Goal: Task Accomplishment & Management: Manage account settings

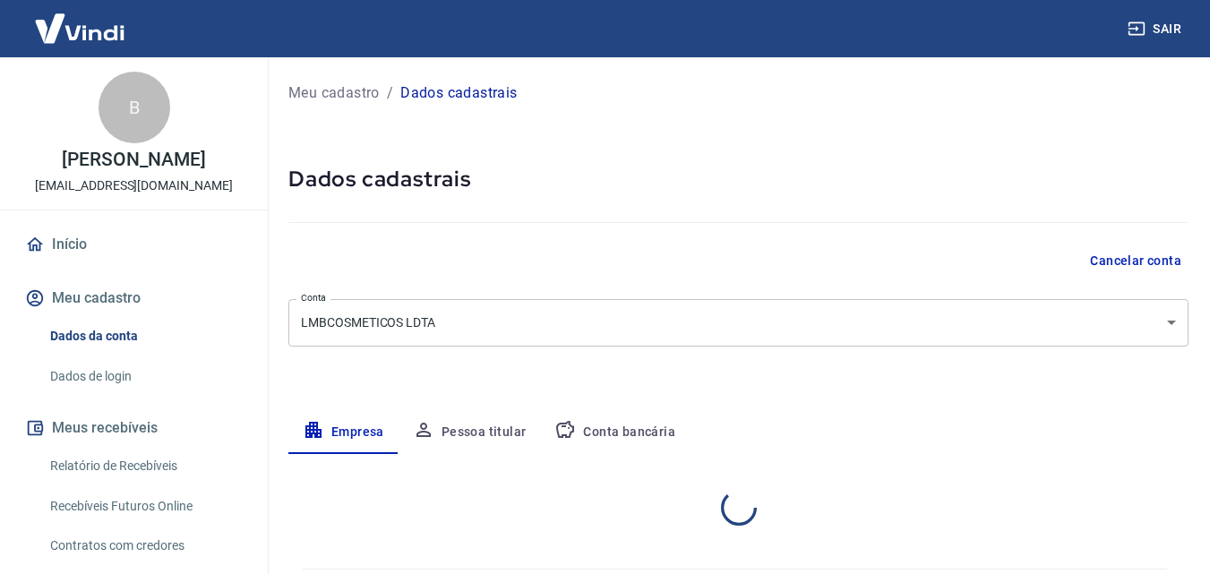
select select "MG"
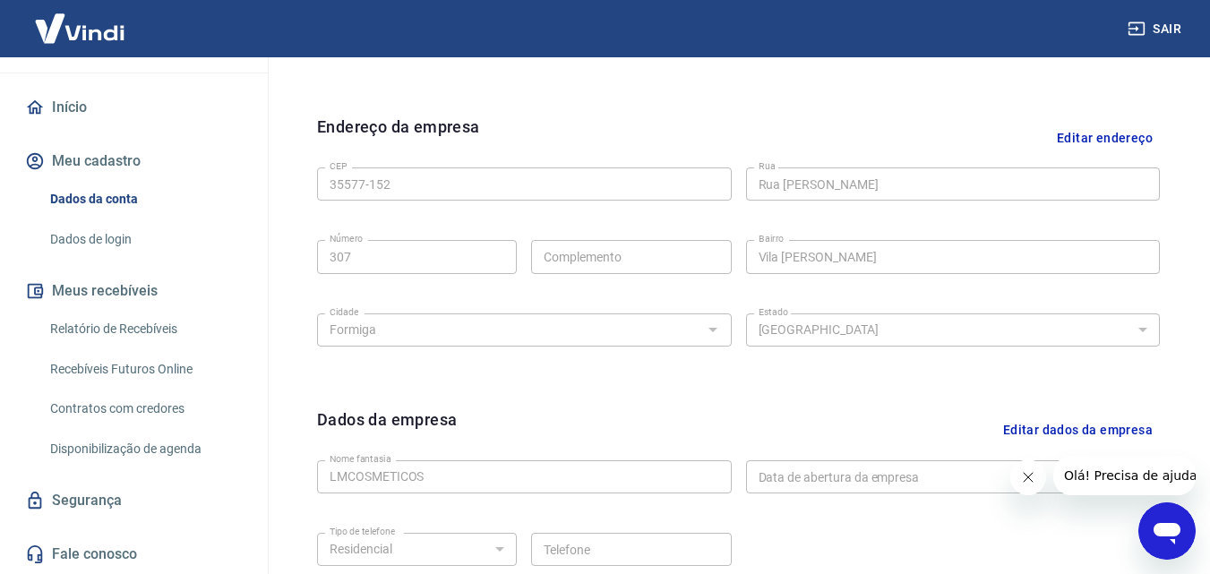
scroll to position [627, 0]
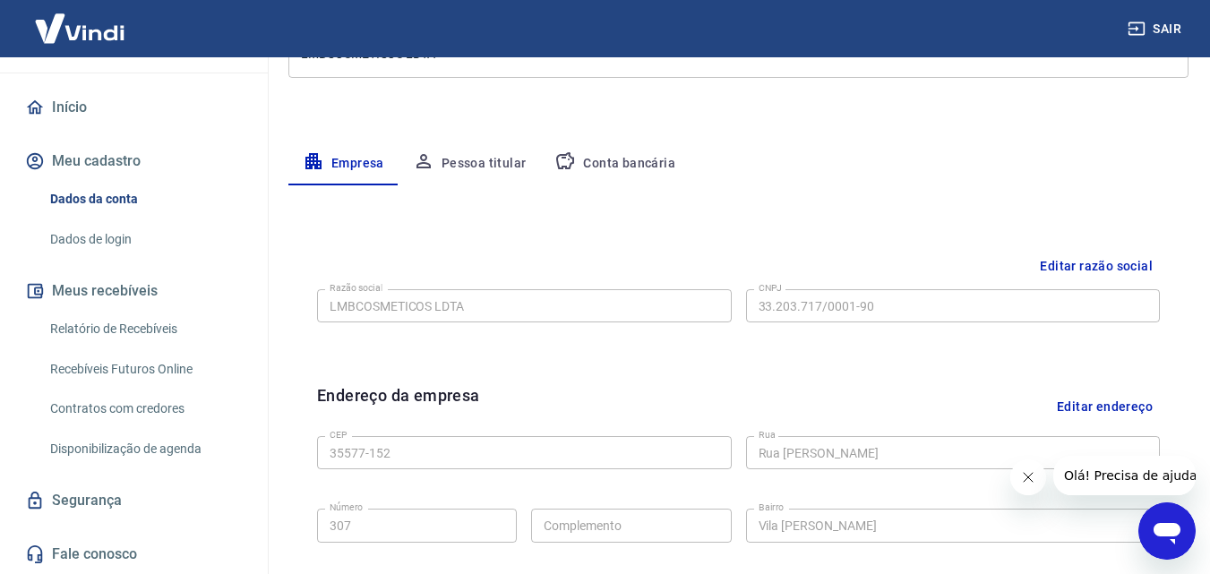
click at [487, 159] on button "Pessoa titular" at bounding box center [469, 163] width 142 height 43
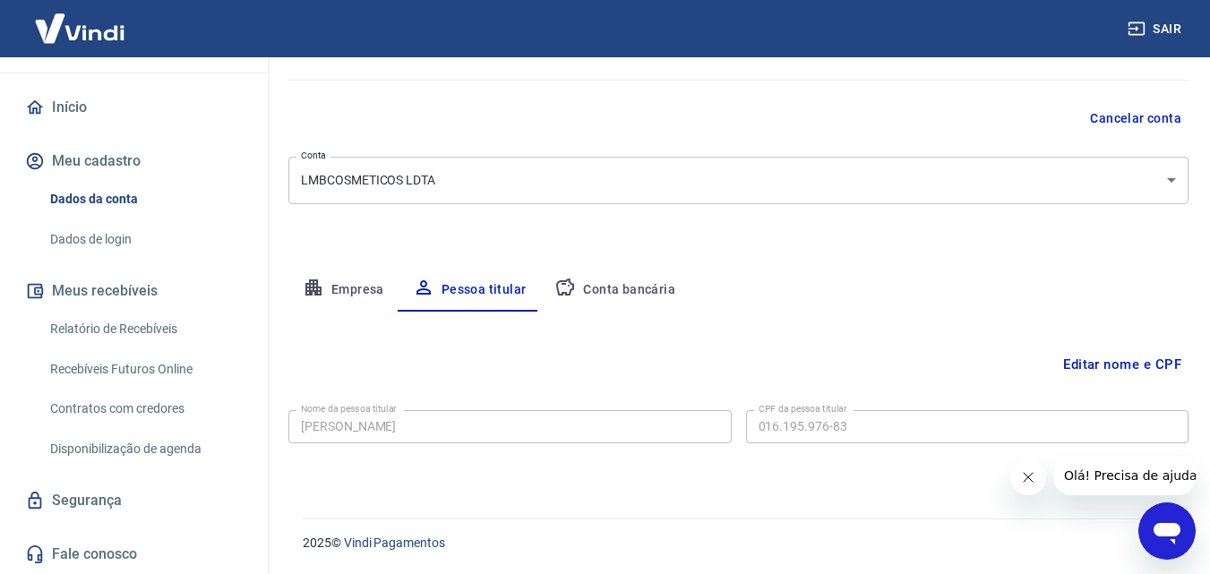
scroll to position [142, 0]
click at [630, 284] on button "Conta bancária" at bounding box center [615, 290] width 150 height 43
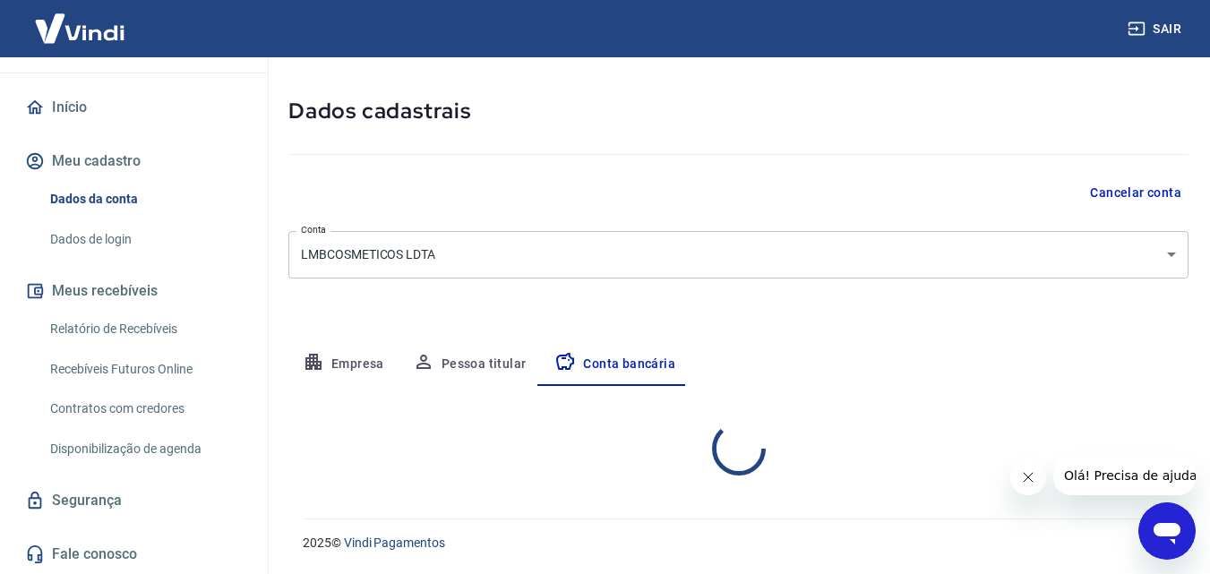
select select "1"
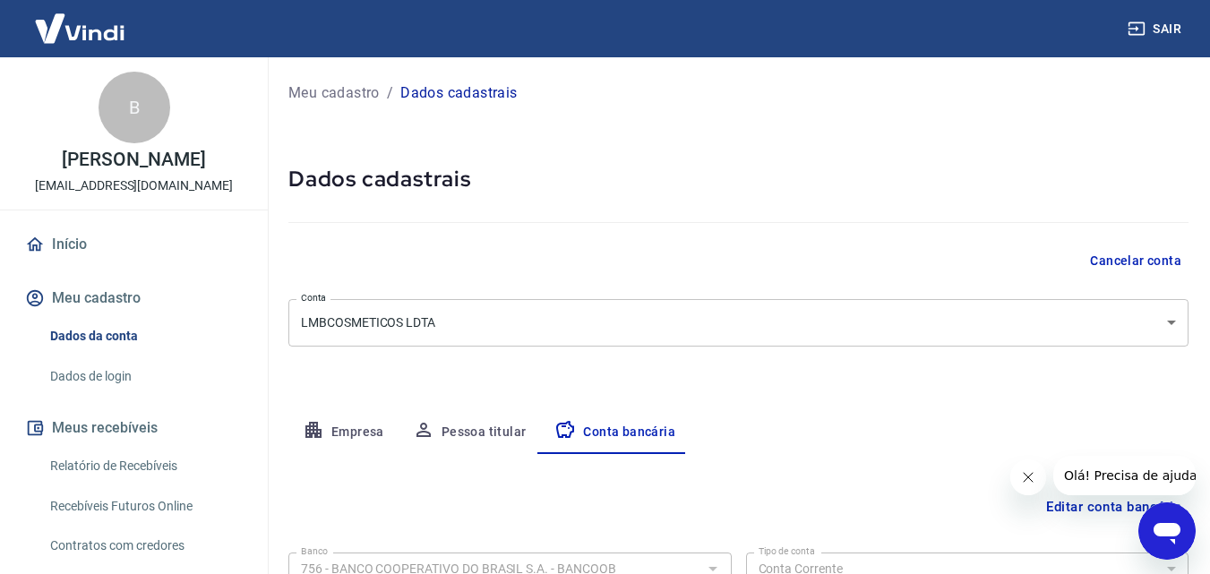
scroll to position [156, 0]
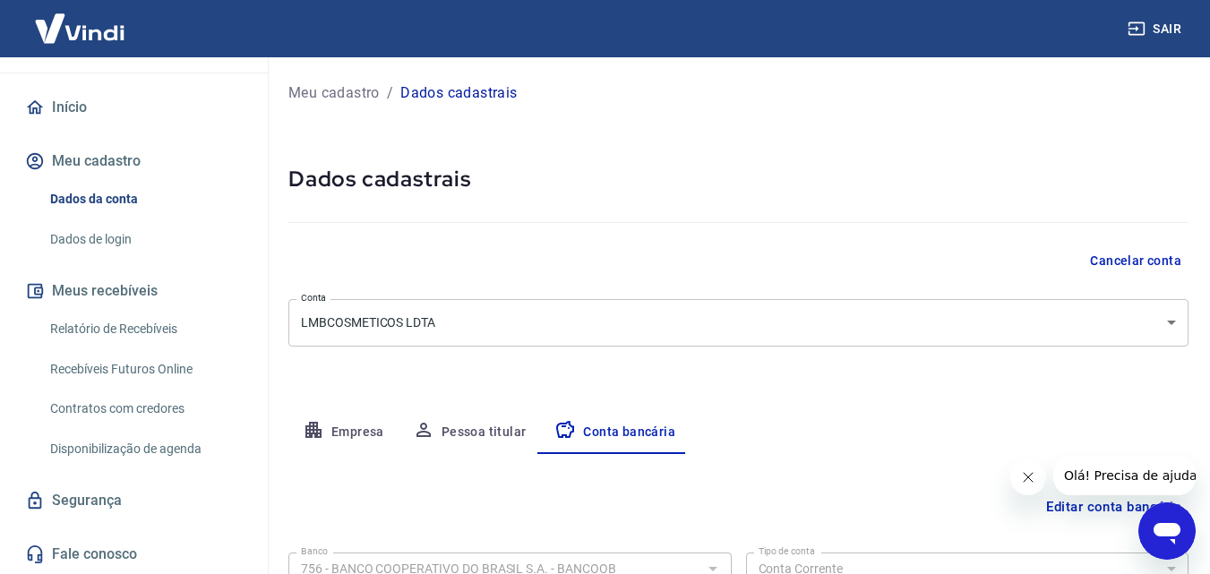
click at [346, 429] on button "Empresa" at bounding box center [343, 432] width 110 height 43
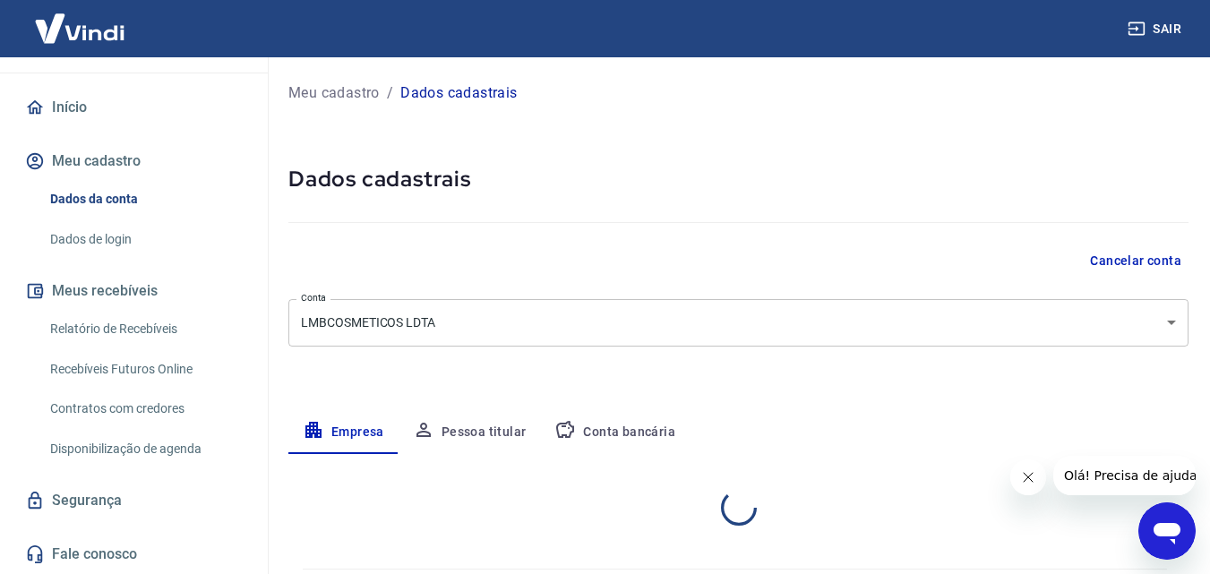
select select "MG"
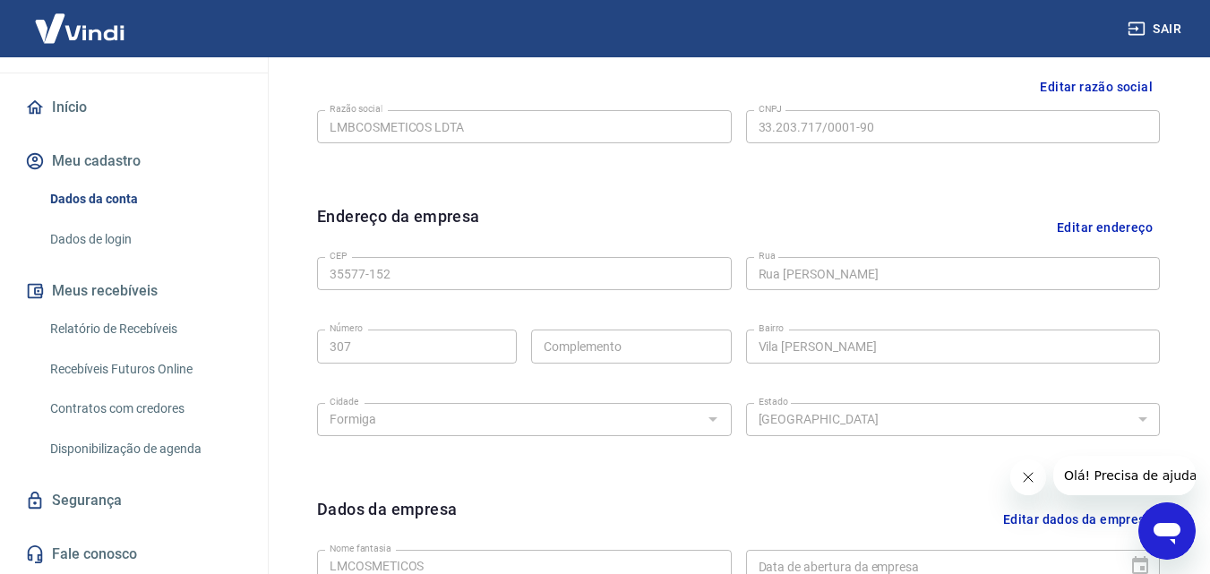
scroll to position [717, 0]
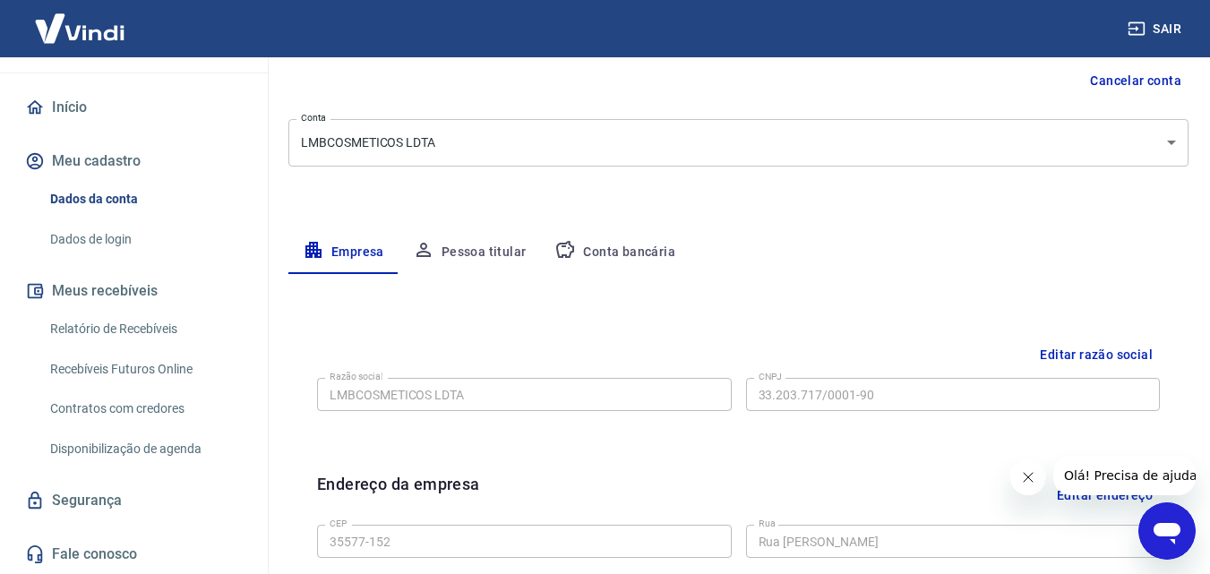
click at [467, 251] on button "Pessoa titular" at bounding box center [469, 252] width 142 height 43
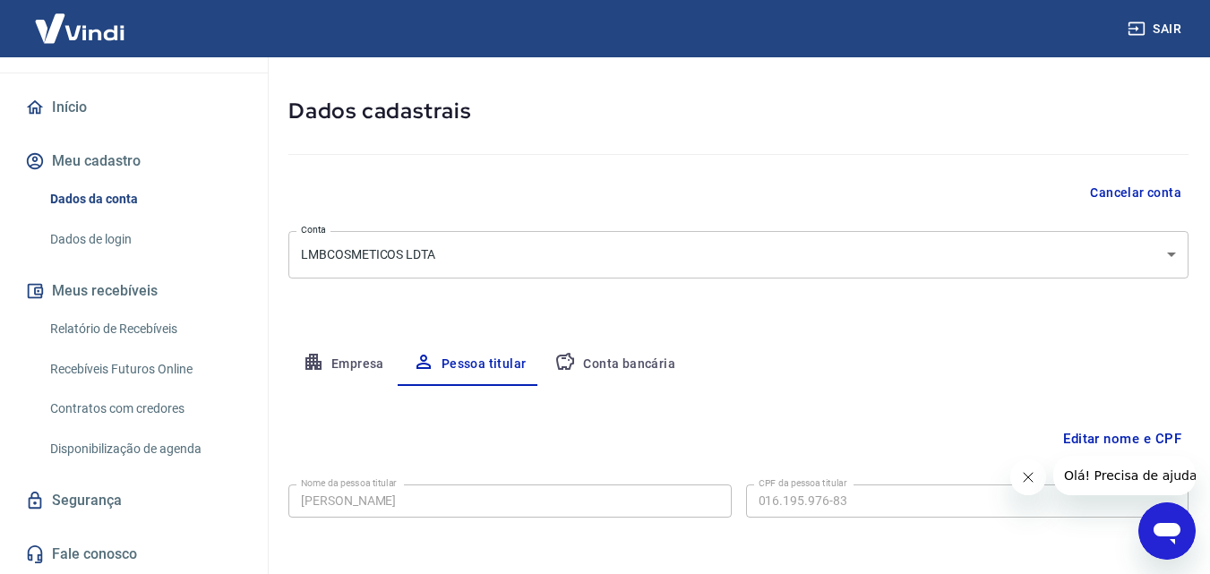
scroll to position [142, 0]
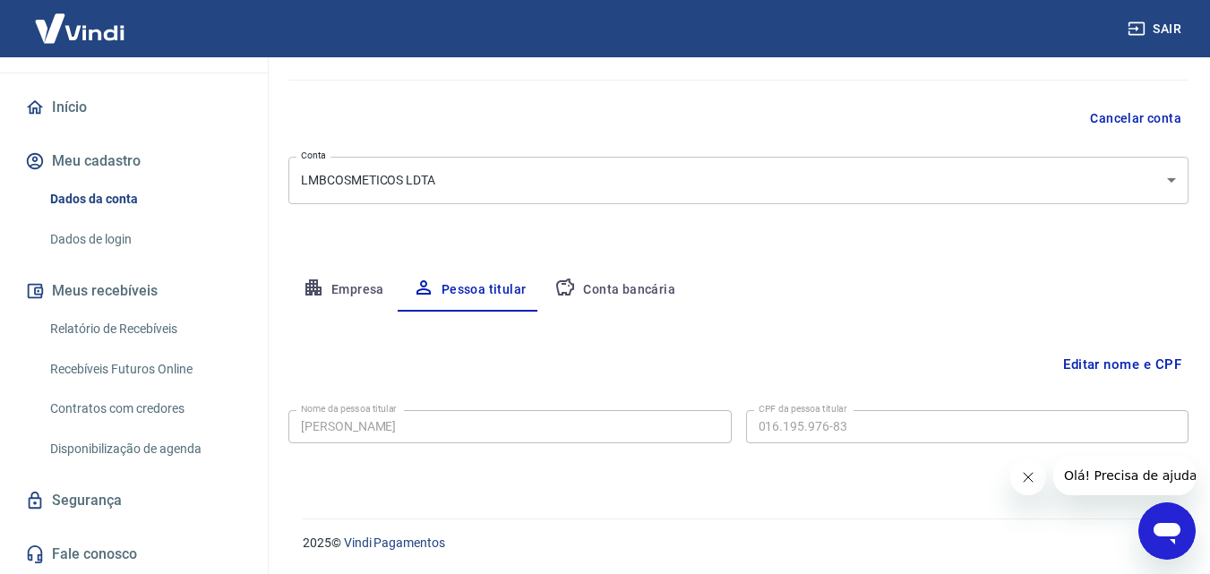
click at [621, 297] on button "Conta bancária" at bounding box center [615, 290] width 150 height 43
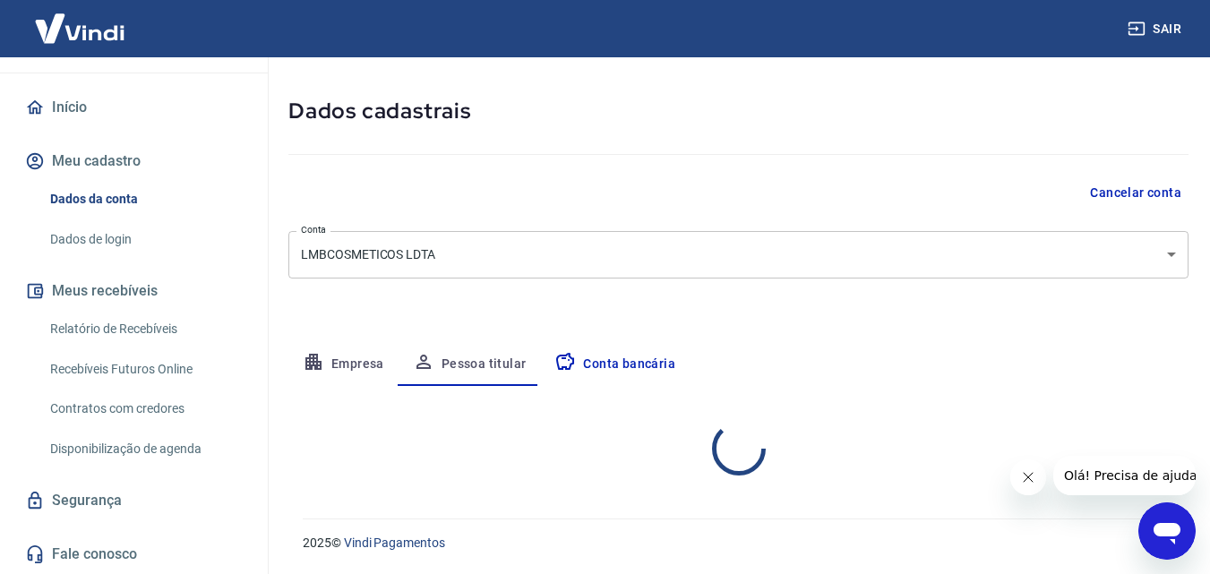
select select "1"
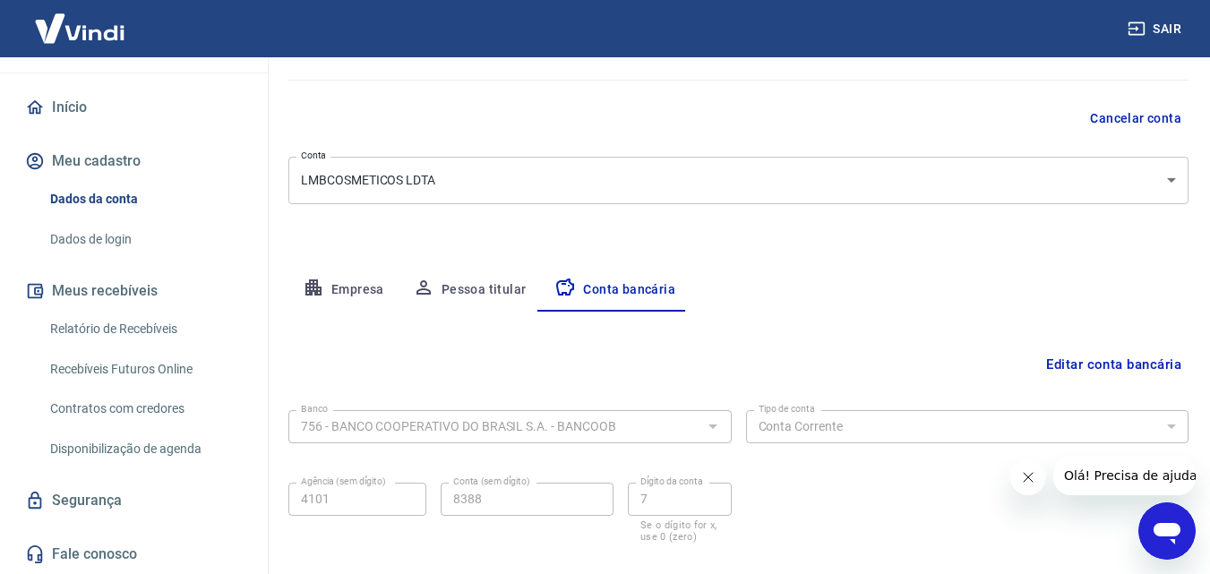
scroll to position [242, 0]
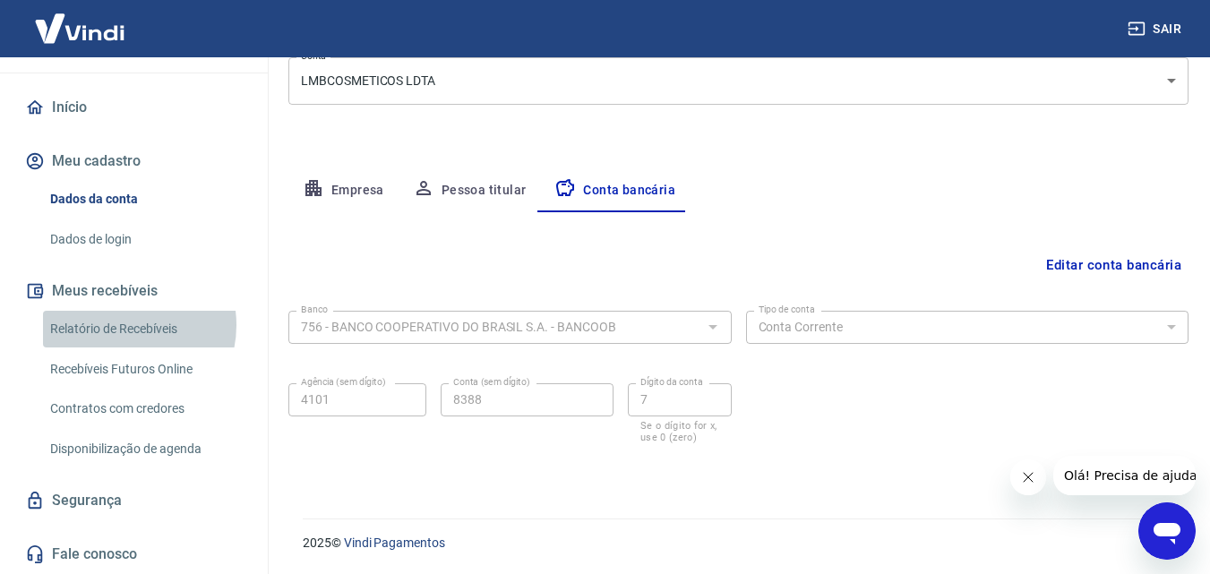
click at [123, 325] on link "Relatório de Recebíveis" at bounding box center [144, 329] width 203 height 37
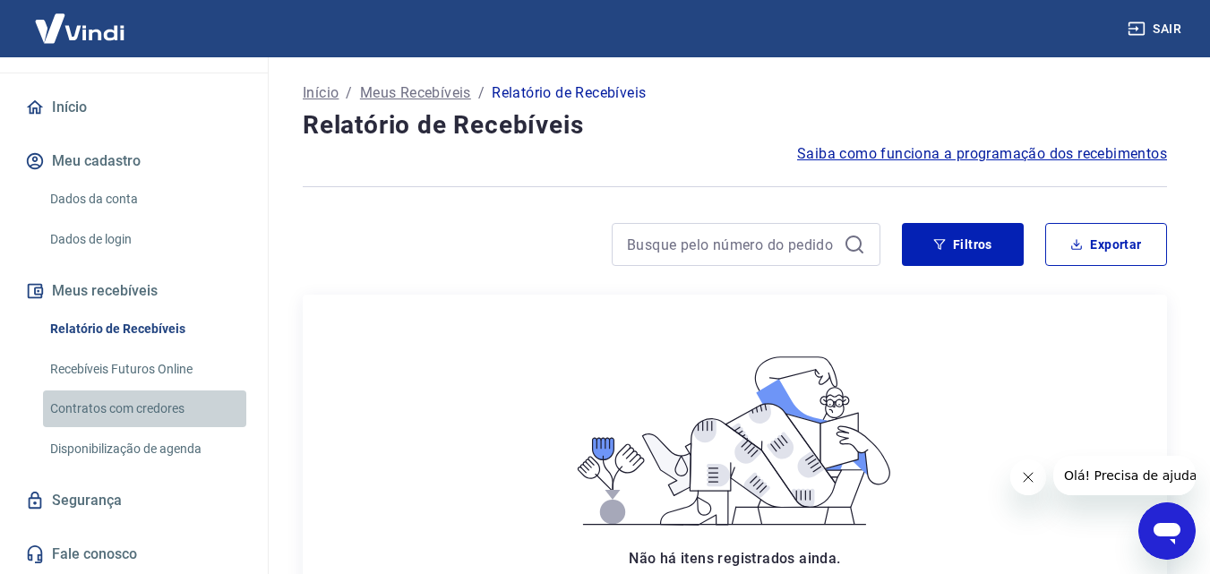
click at [154, 408] on link "Contratos com credores" at bounding box center [144, 408] width 203 height 37
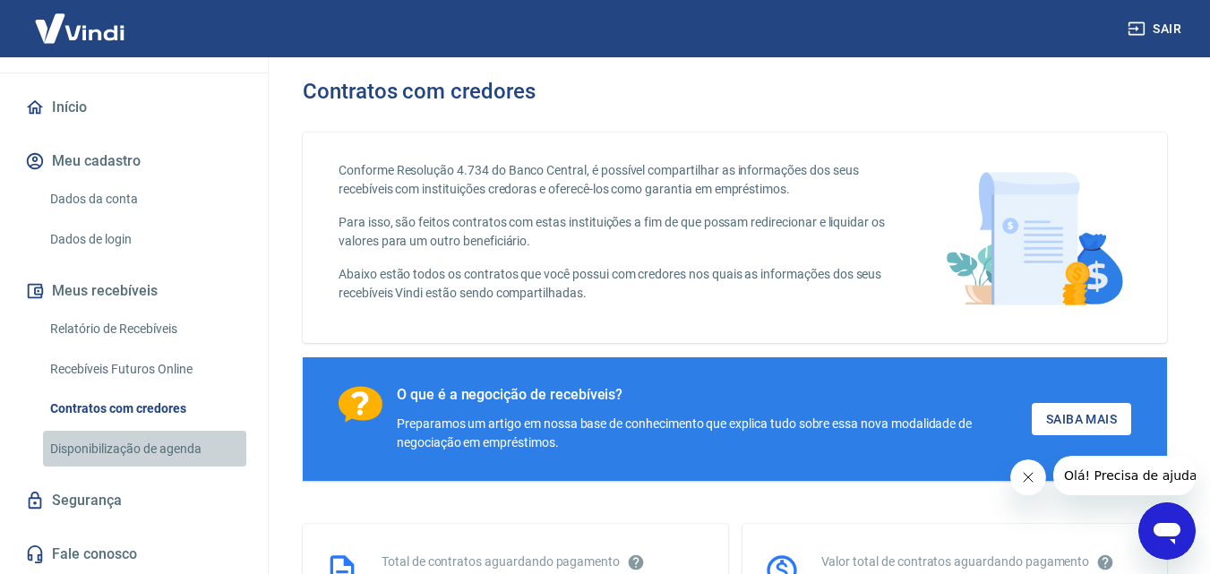
click at [154, 445] on link "Disponibilização de agenda" at bounding box center [144, 449] width 203 height 37
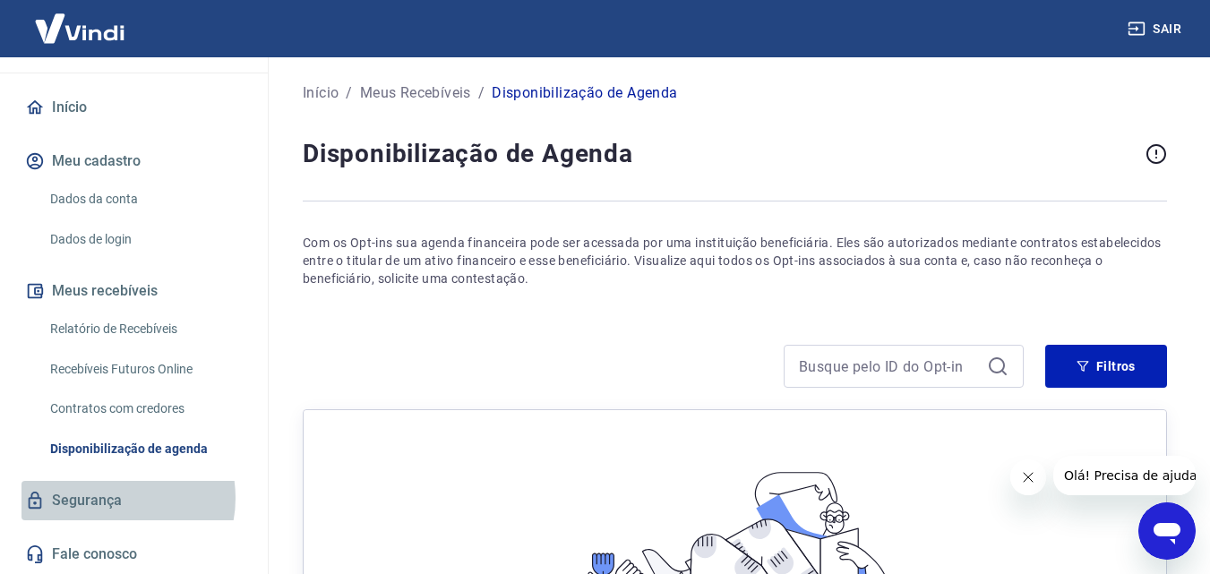
click at [108, 498] on link "Segurança" at bounding box center [133, 500] width 225 height 39
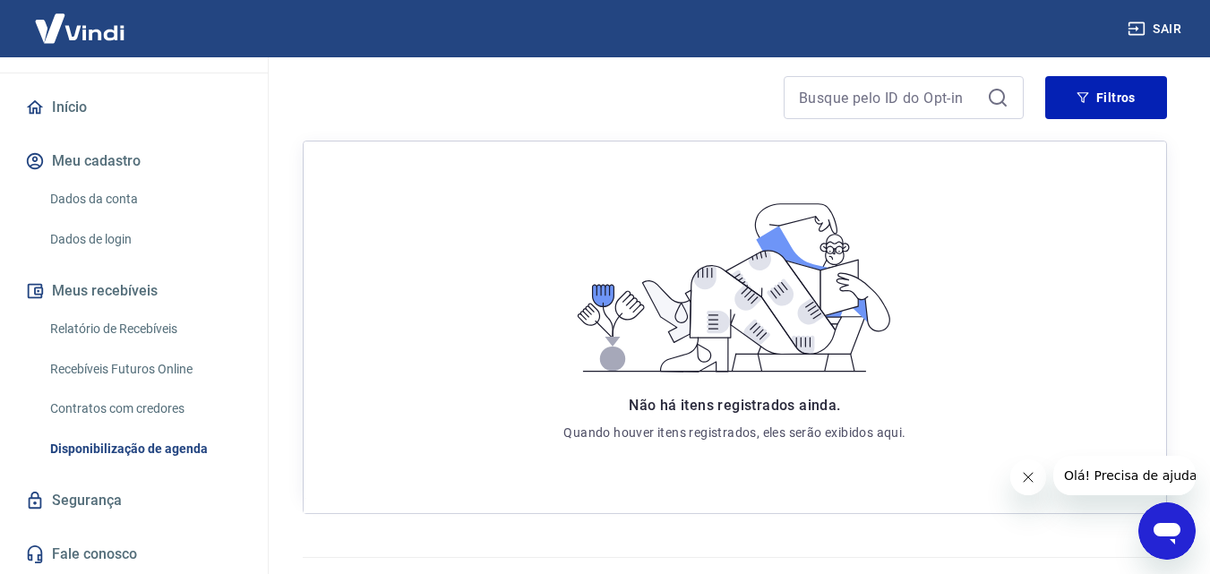
scroll to position [308, 0]
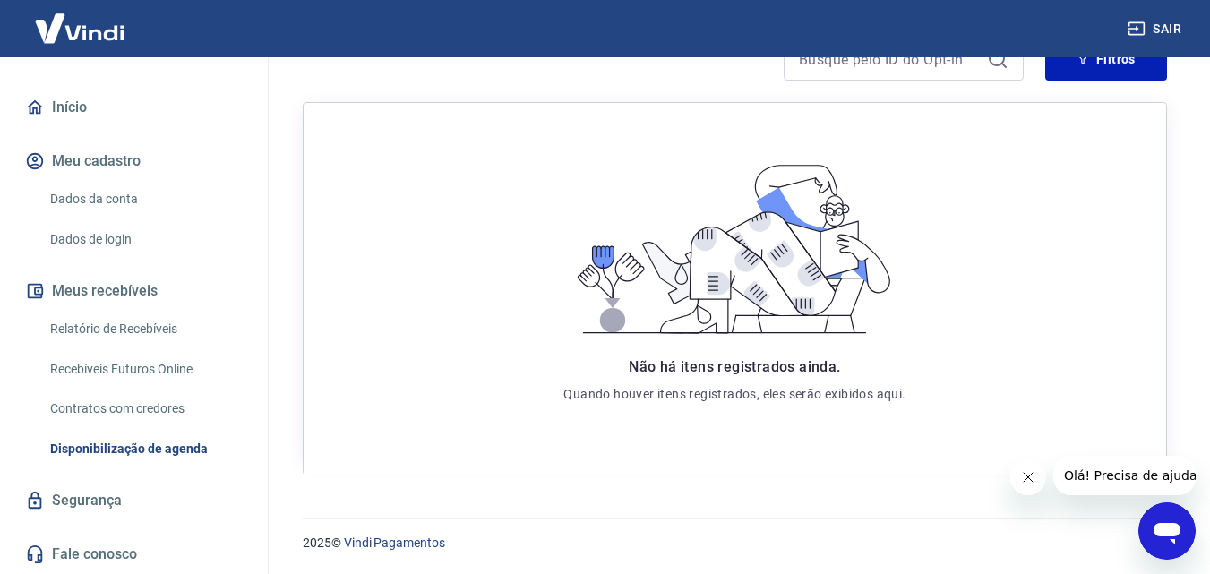
click at [92, 552] on link "Fale conosco" at bounding box center [133, 554] width 225 height 39
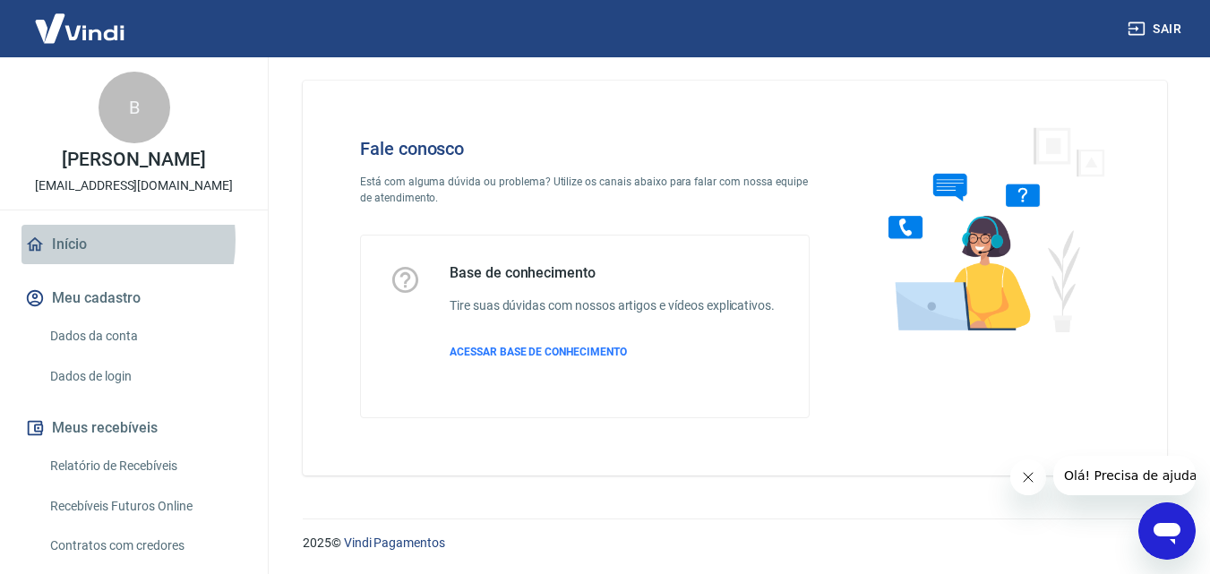
click at [75, 259] on link "Início" at bounding box center [133, 244] width 225 height 39
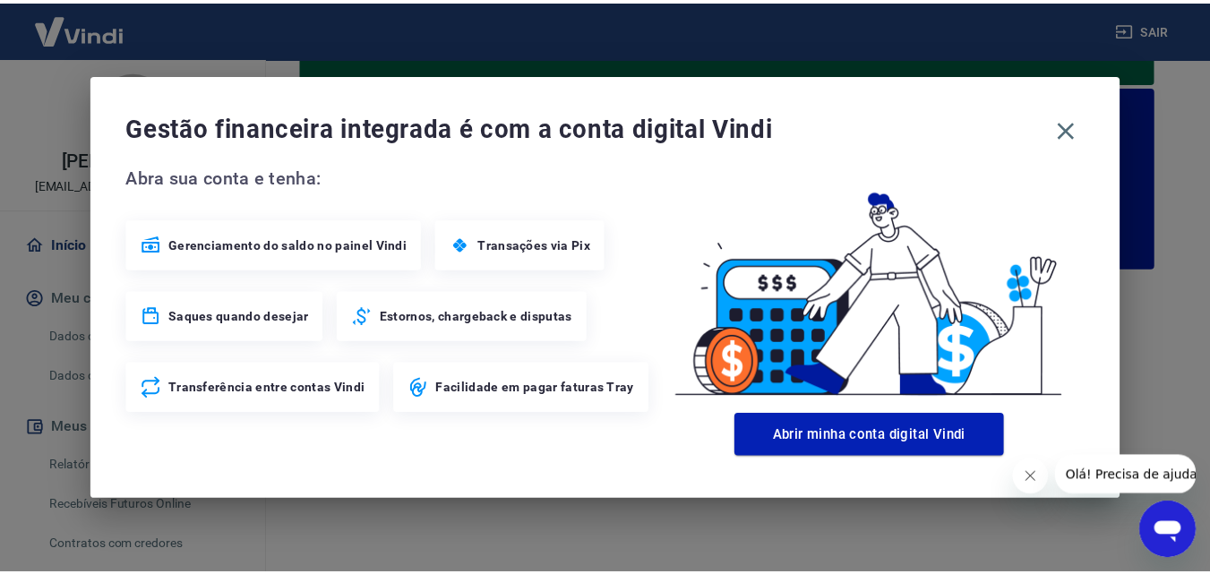
scroll to position [145, 0]
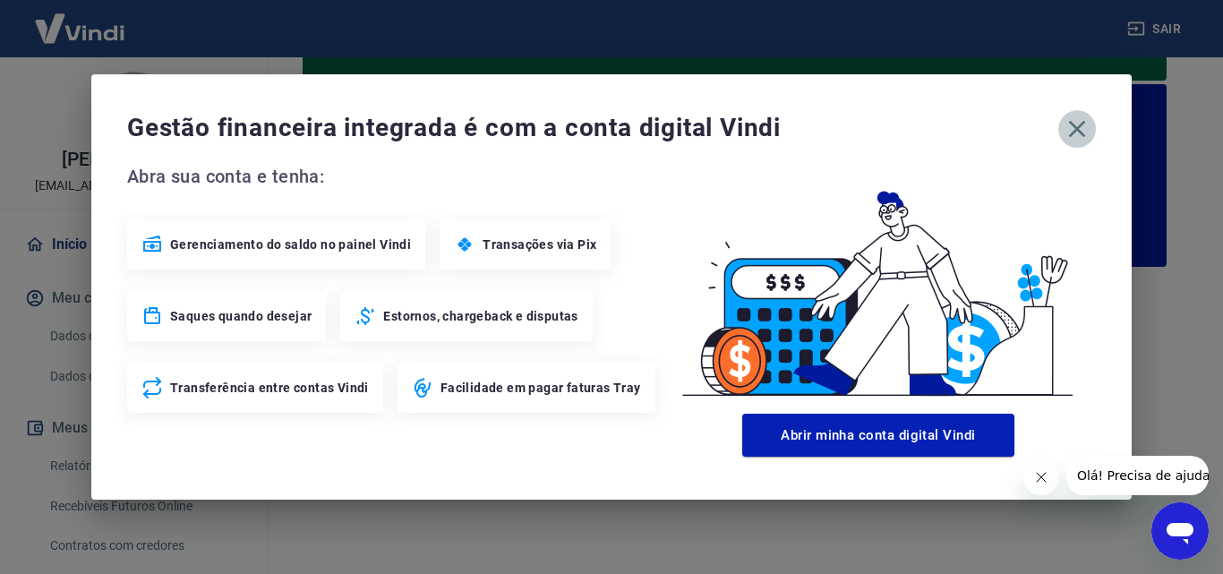
click at [1080, 118] on icon "button" at bounding box center [1077, 129] width 29 height 29
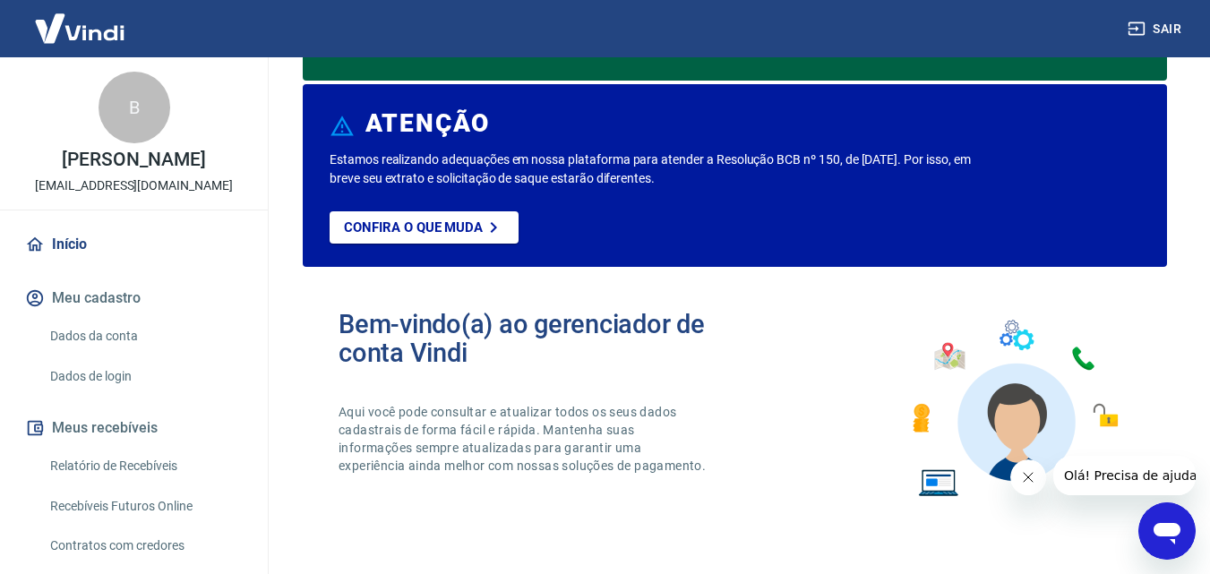
click at [99, 355] on link "Dados da conta" at bounding box center [144, 336] width 203 height 37
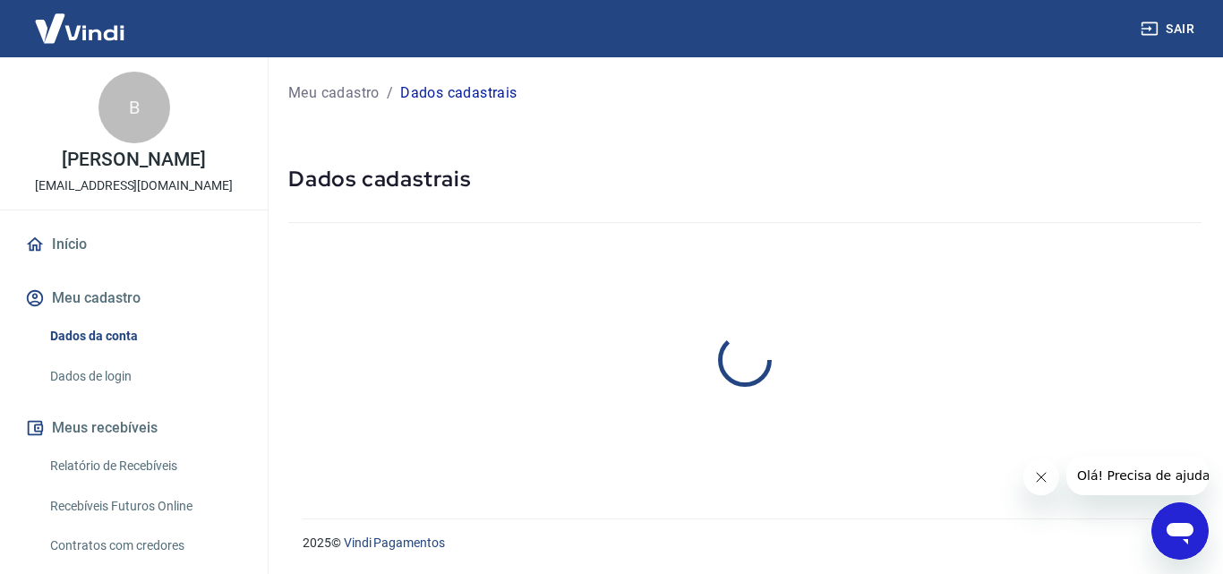
select select "MG"
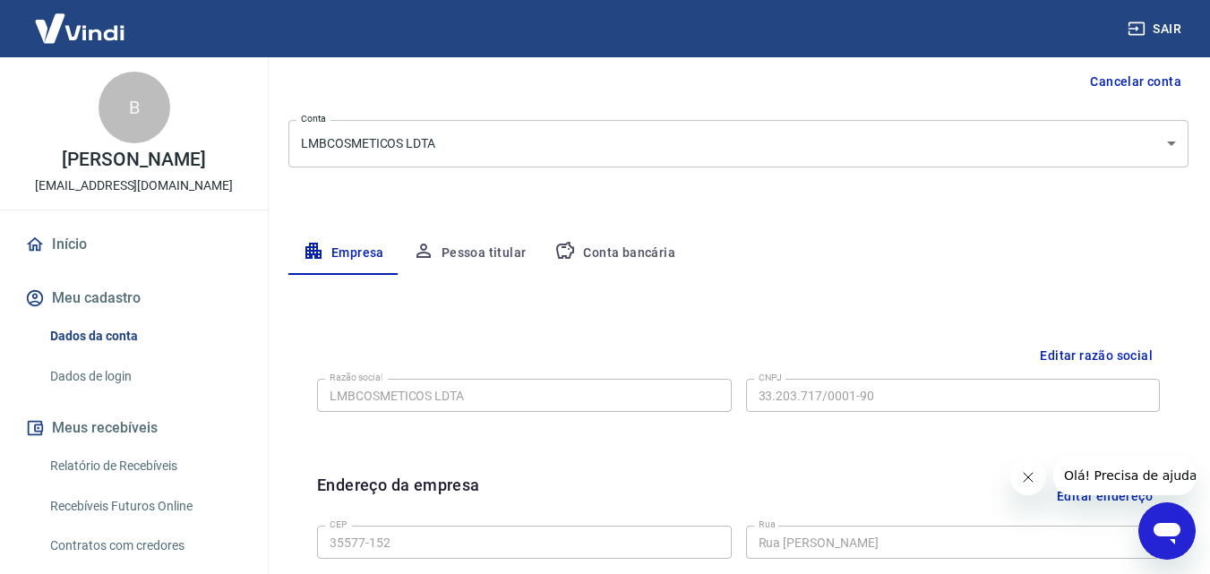
scroll to position [269, 0]
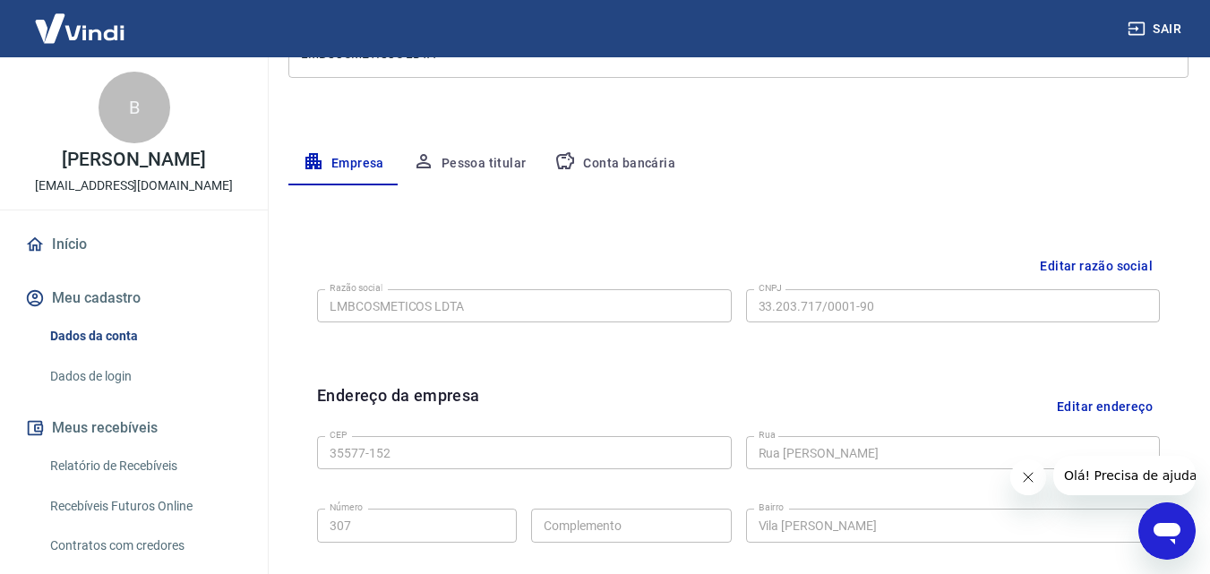
click at [110, 395] on link "Dados de login" at bounding box center [144, 376] width 203 height 37
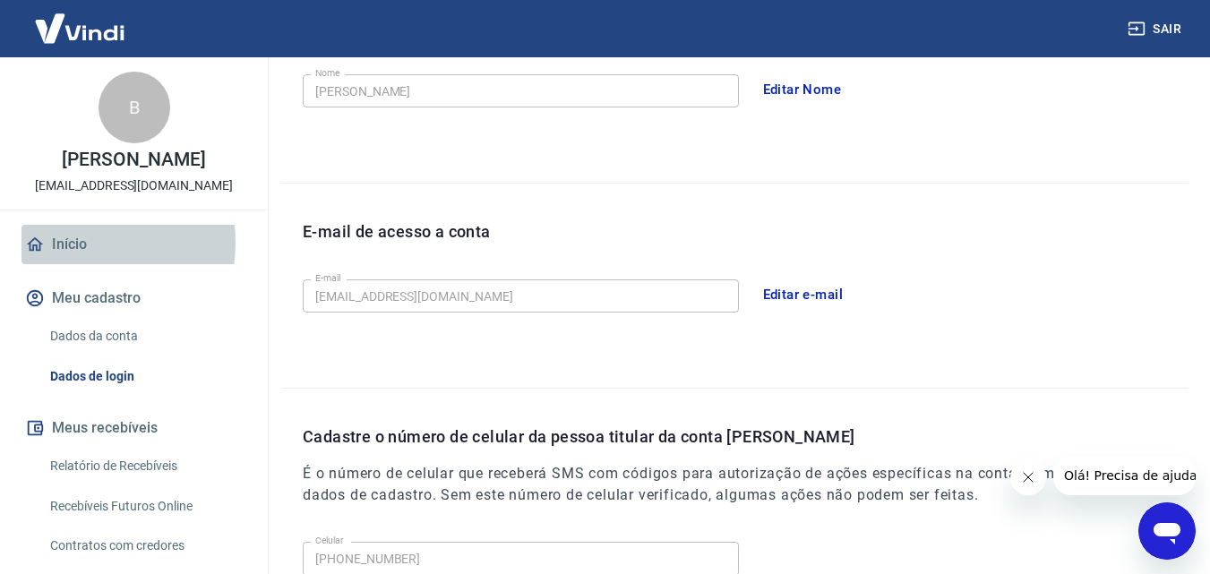
click at [82, 261] on link "Início" at bounding box center [133, 244] width 225 height 39
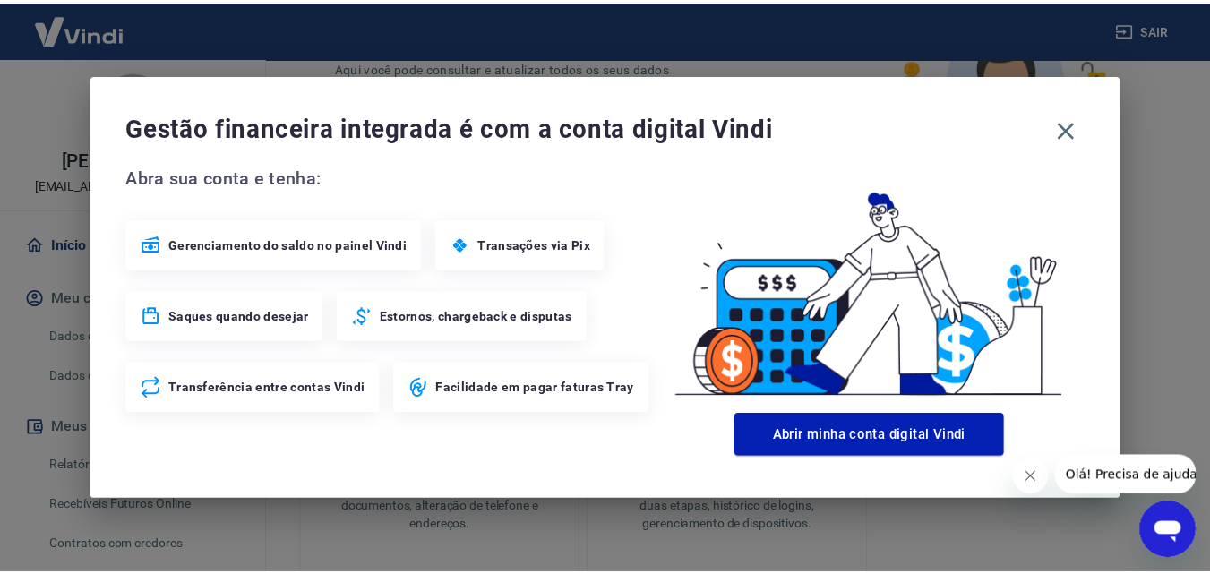
scroll to position [491, 0]
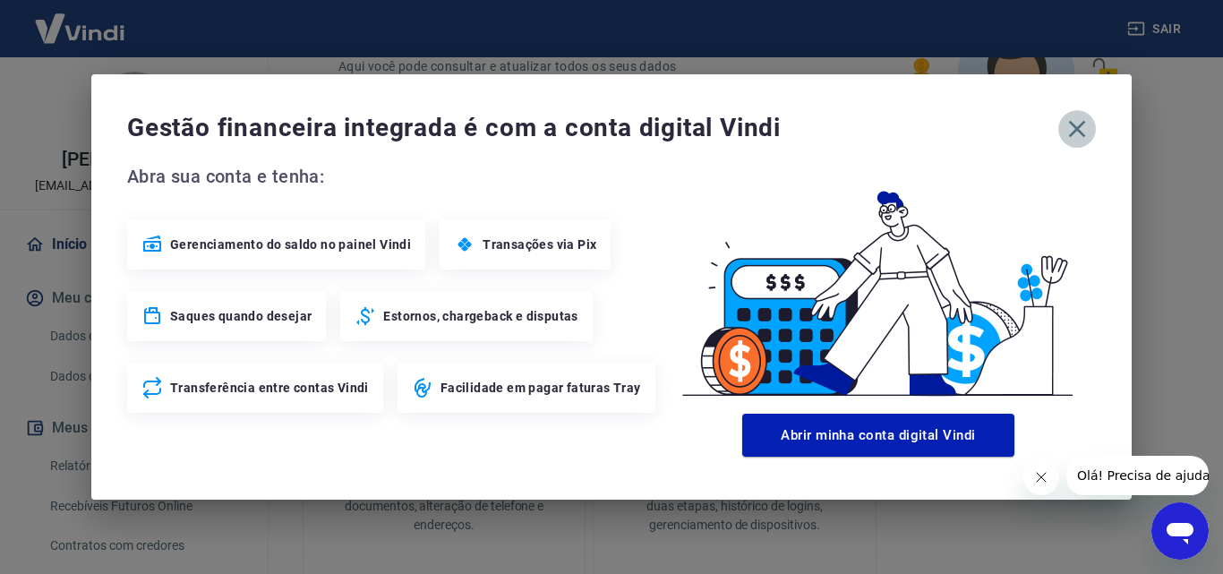
click at [1081, 133] on icon "button" at bounding box center [1077, 129] width 17 height 17
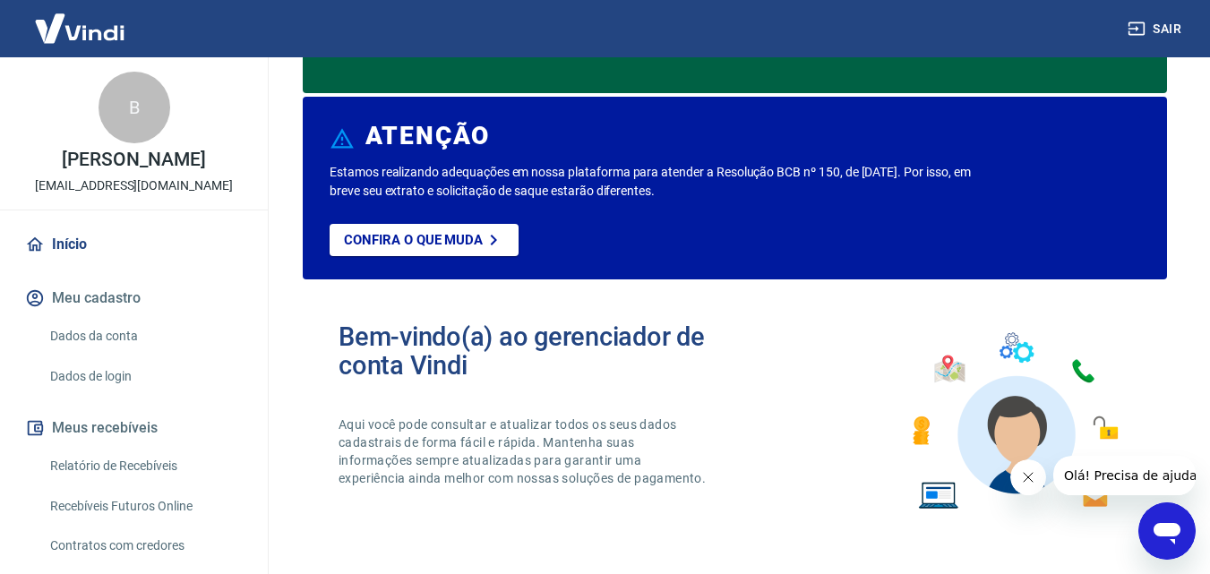
scroll to position [0, 0]
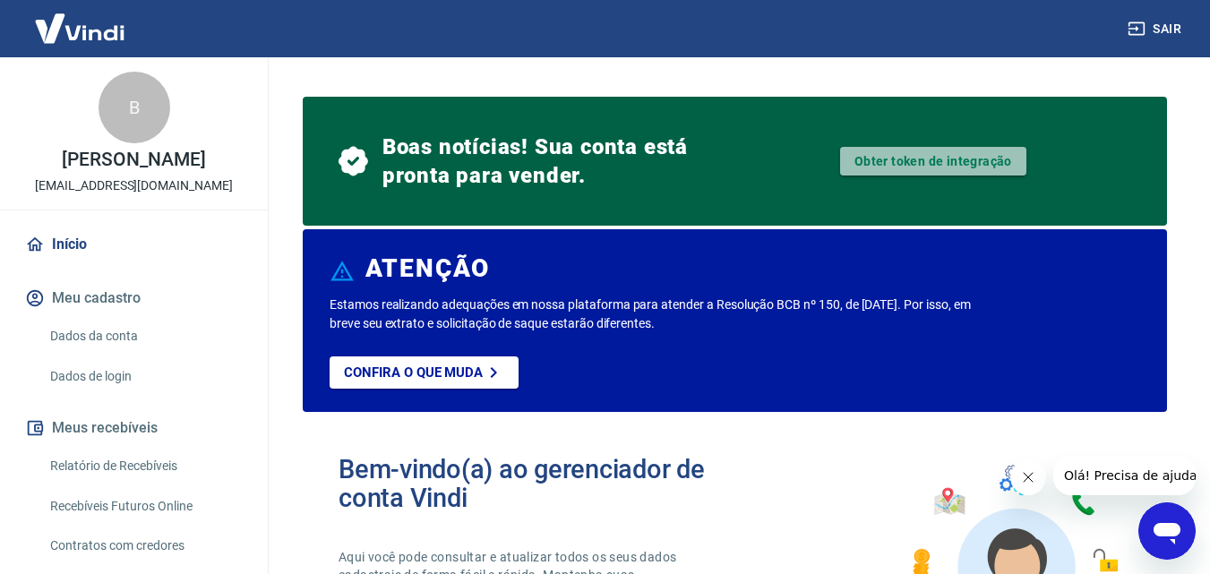
click at [906, 166] on link "Obter token de integração" at bounding box center [933, 161] width 186 height 29
